Goal: Find specific page/section: Find specific page/section

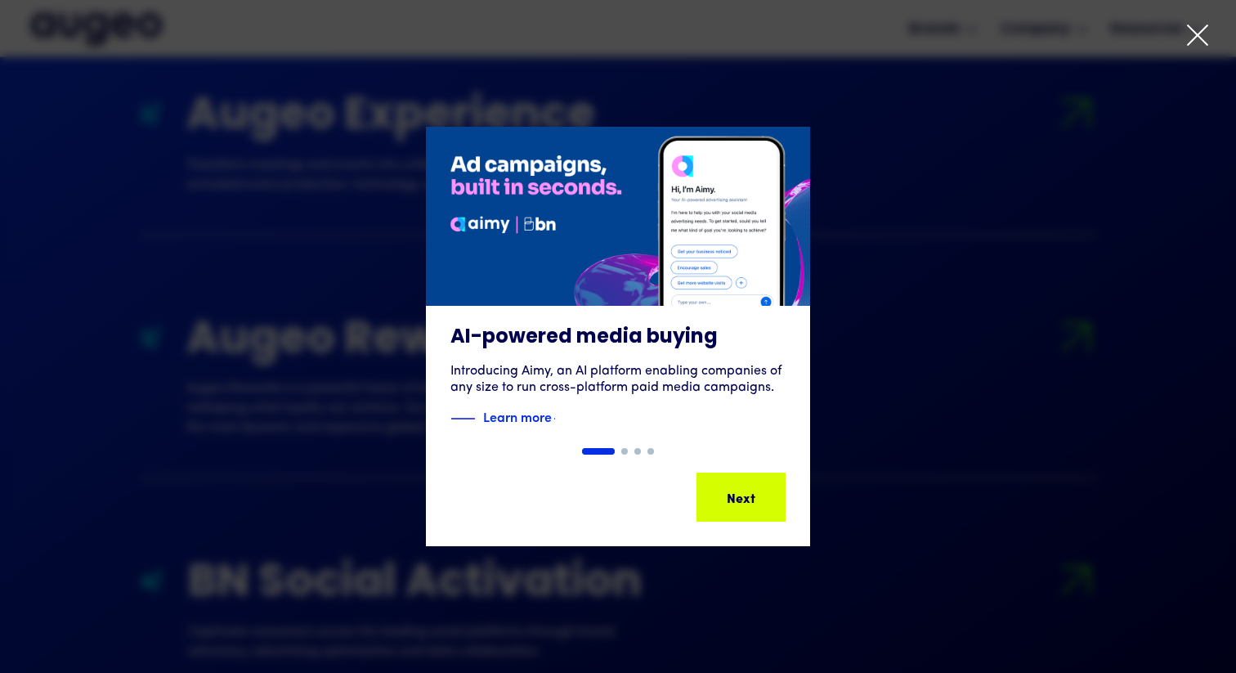
scroll to position [1844, 0]
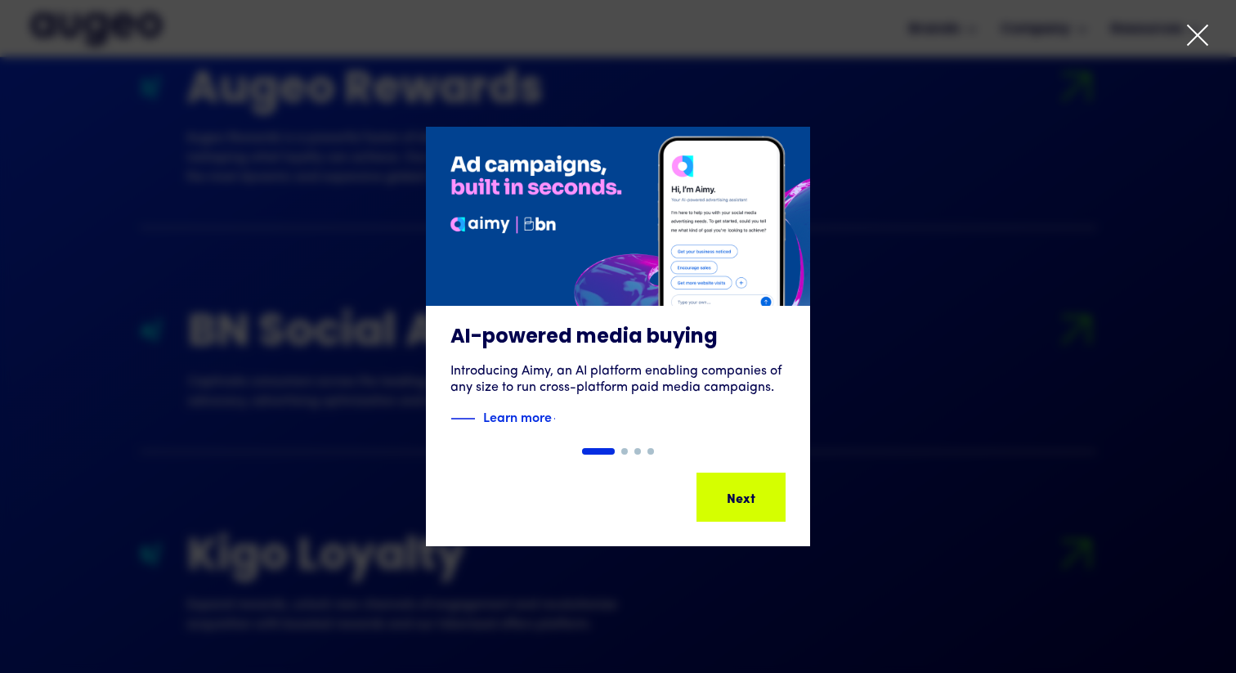
click at [1197, 41] on icon at bounding box center [1197, 35] width 25 height 25
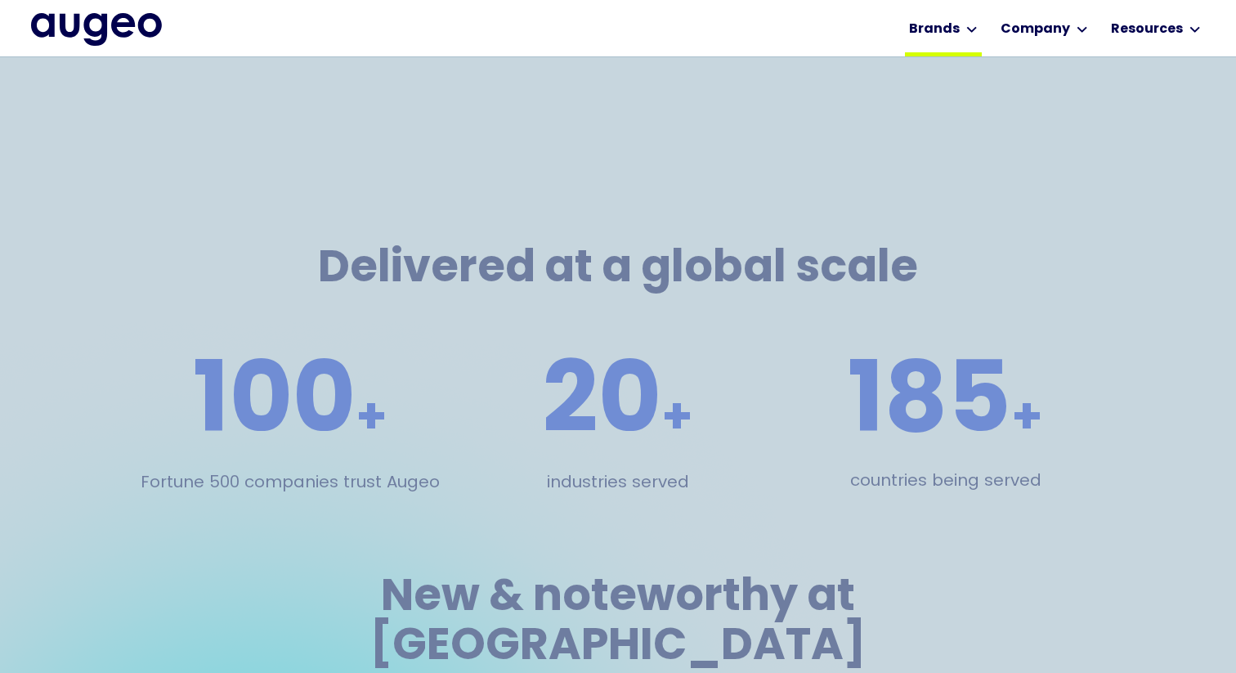
scroll to position [2710, 0]
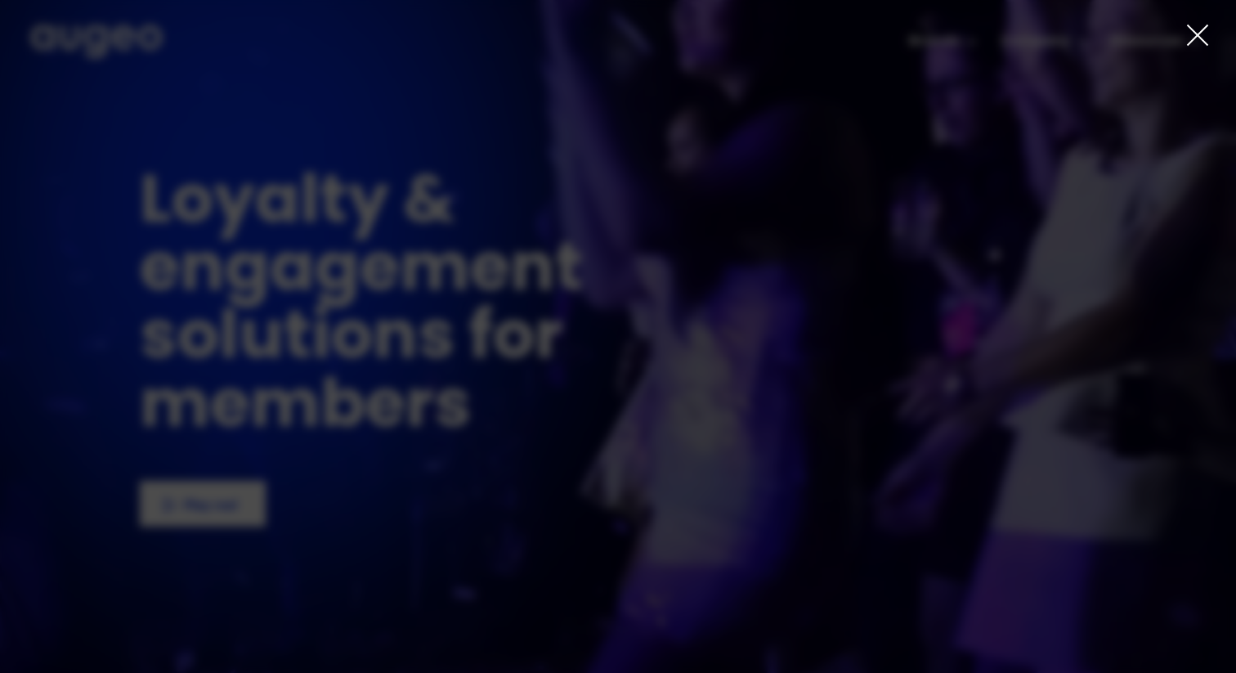
click at [1209, 37] on div "AI-powered media buying Introducing Aimy, an AI platform enabling companies of …" at bounding box center [618, 336] width 1236 height 673
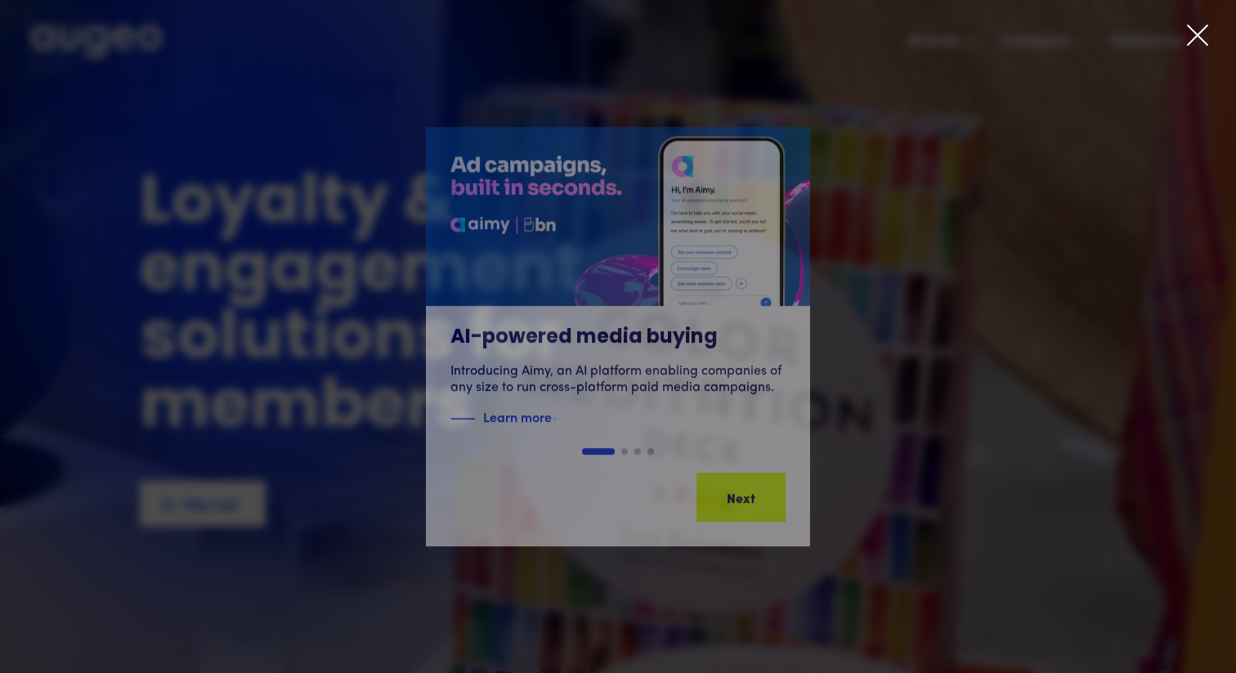
click at [1195, 38] on icon at bounding box center [1198, 35] width 20 height 20
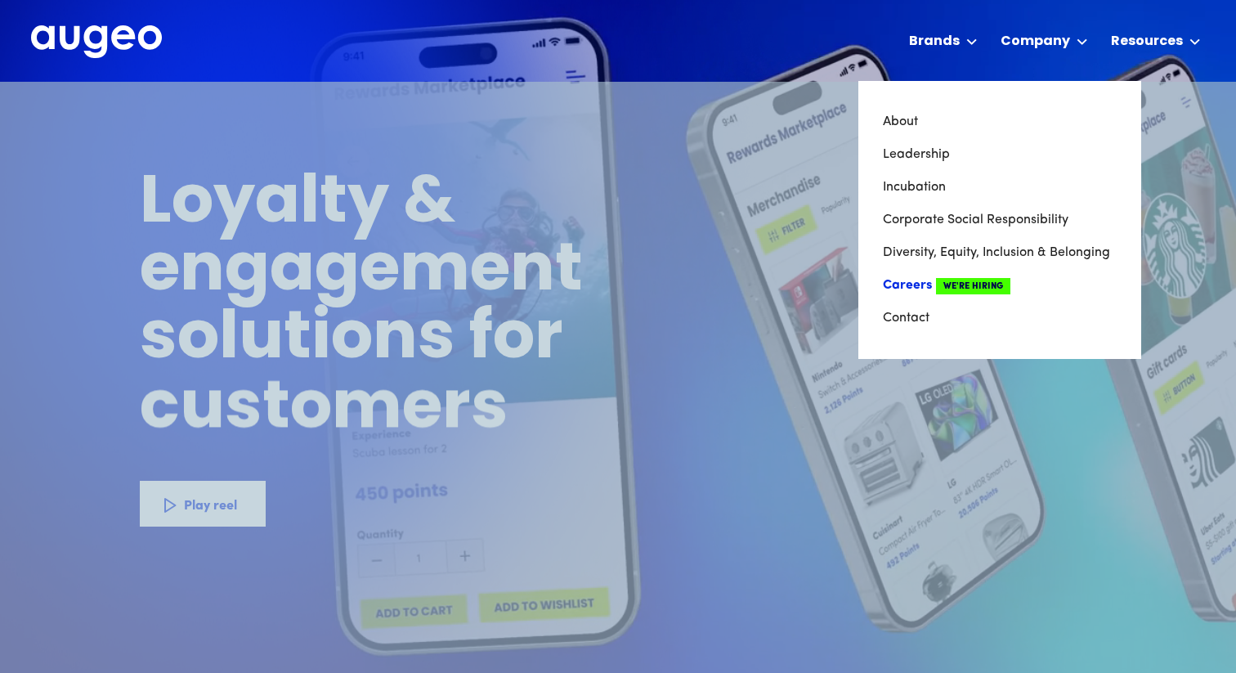
click at [908, 283] on link "Careers We're Hiring" at bounding box center [1000, 285] width 234 height 33
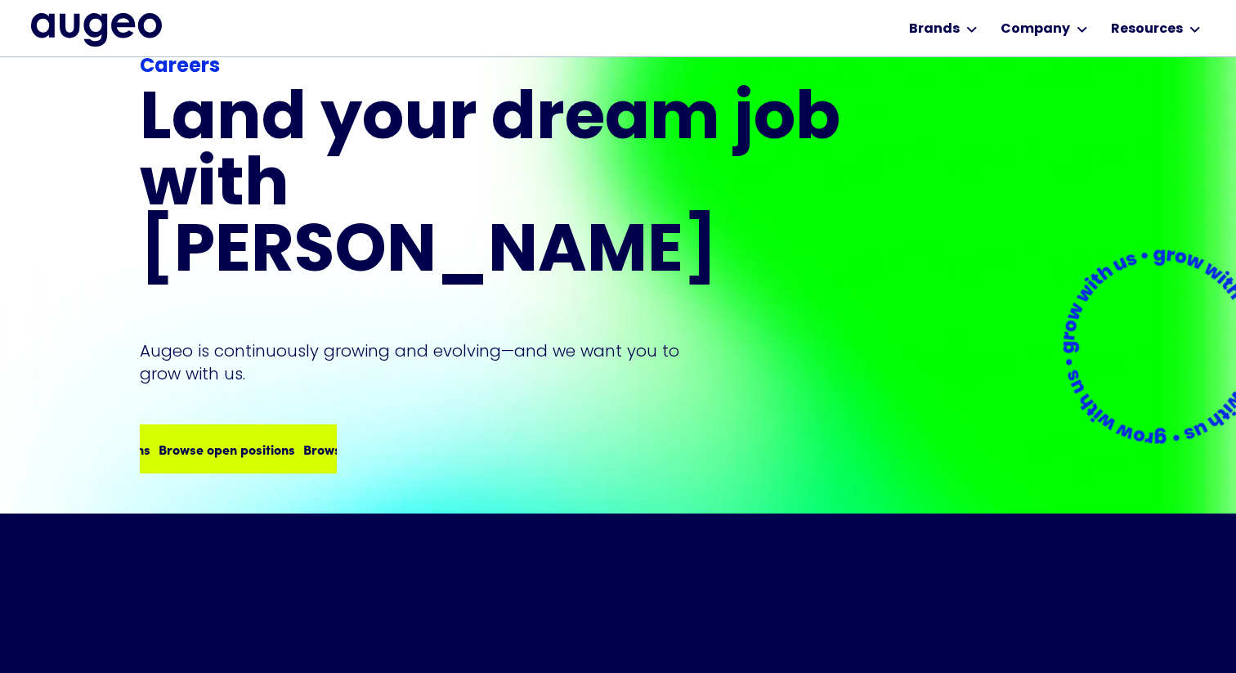
scroll to position [92, 0]
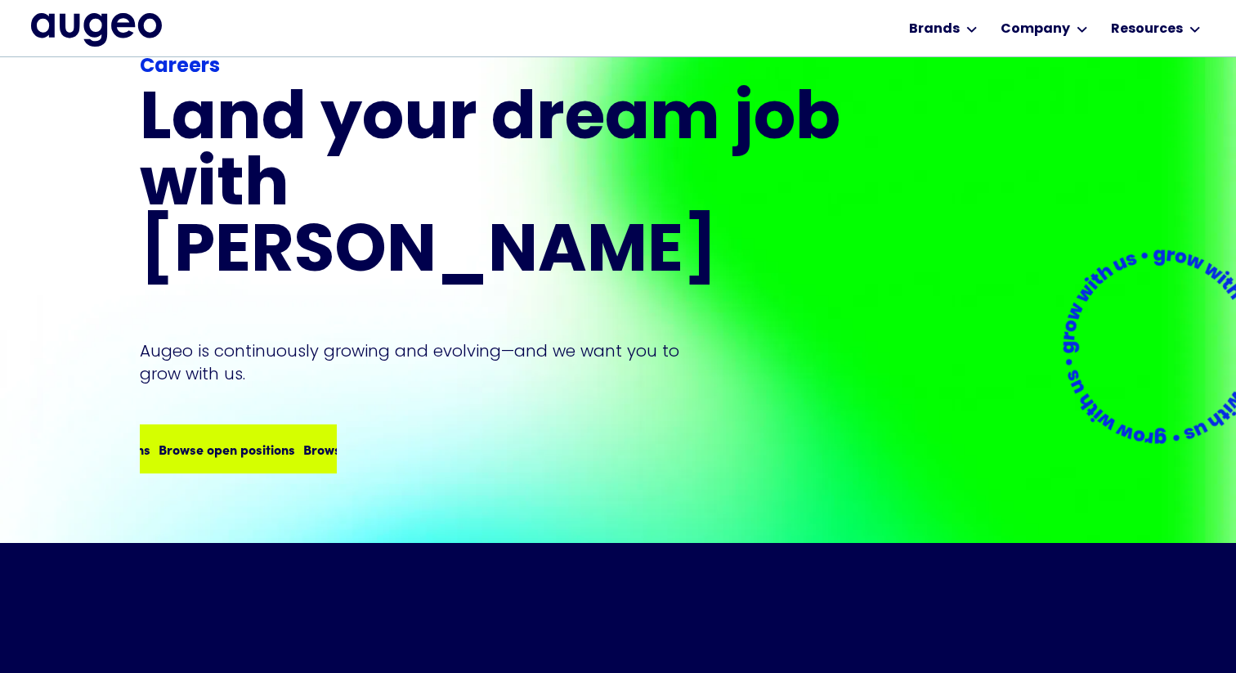
click at [277, 439] on div "Browse open positions" at bounding box center [345, 449] width 137 height 20
